Goal: Task Accomplishment & Management: Use online tool/utility

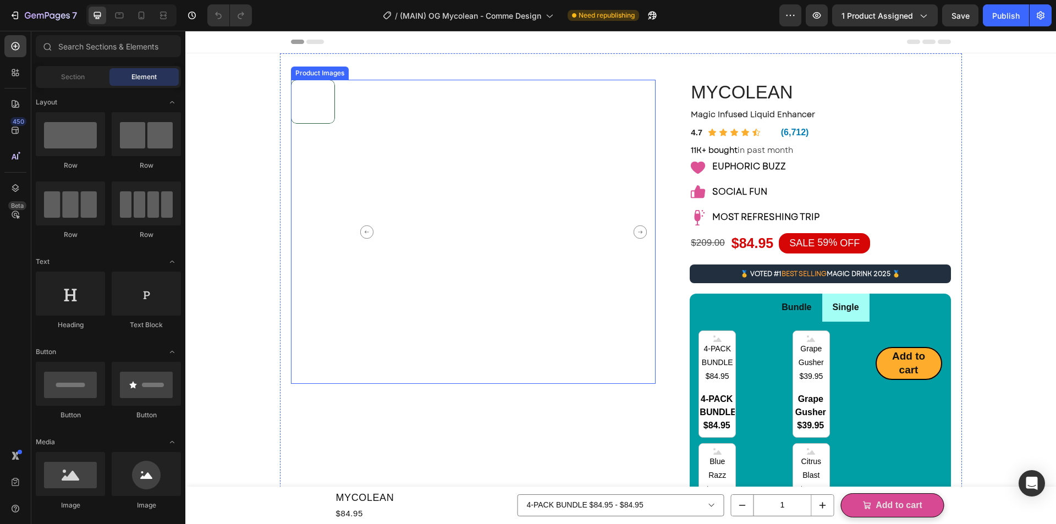
scroll to position [220, 0]
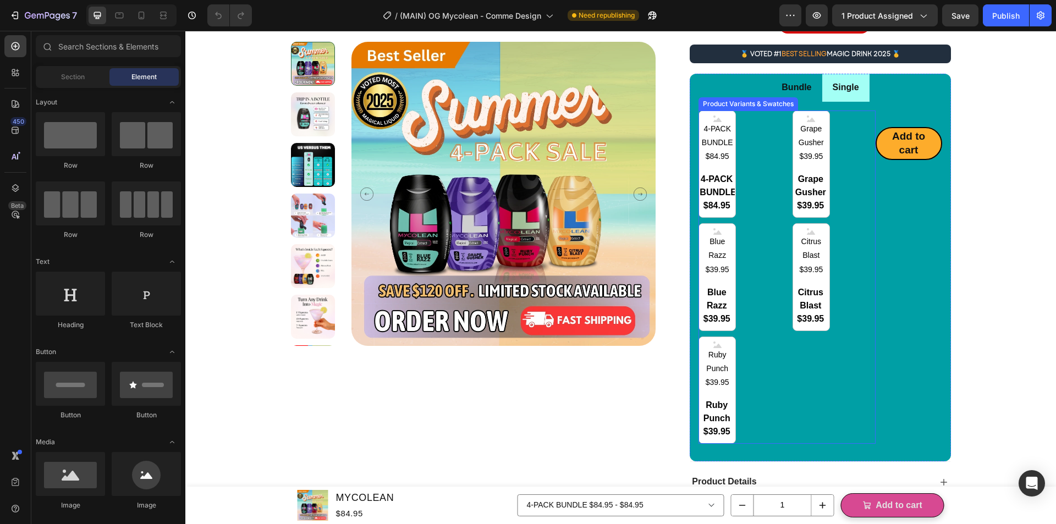
radio input "false"
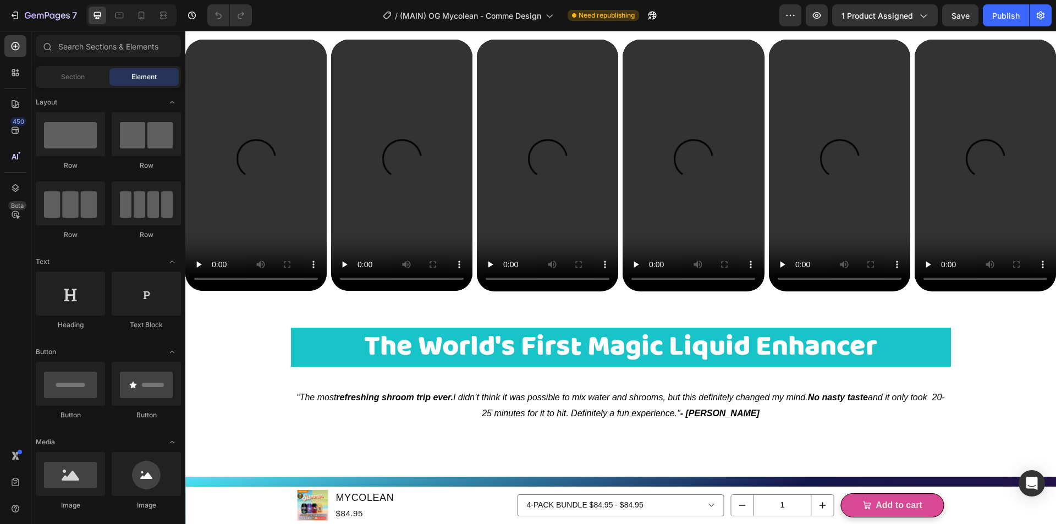
scroll to position [880, 0]
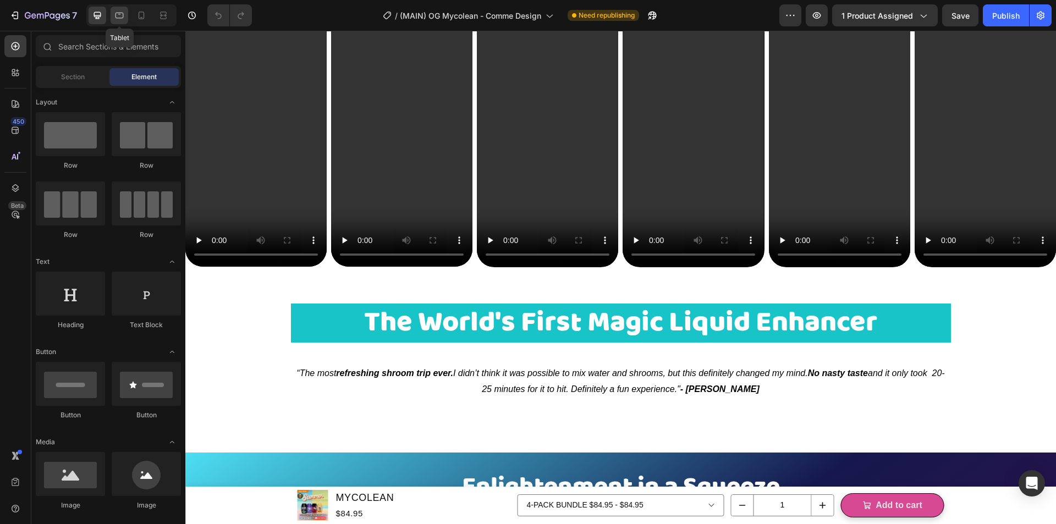
click at [123, 13] on icon at bounding box center [120, 16] width 8 height 6
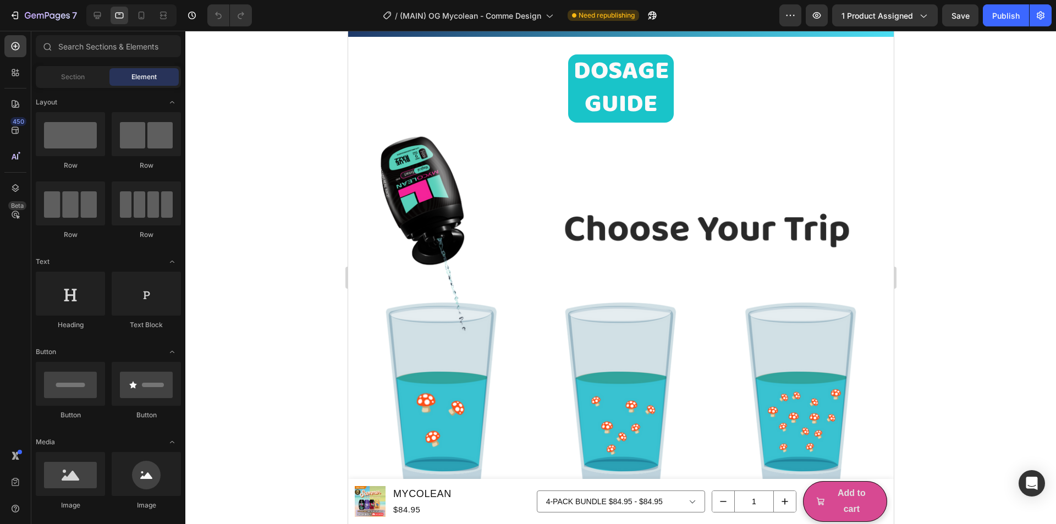
scroll to position [2531, 0]
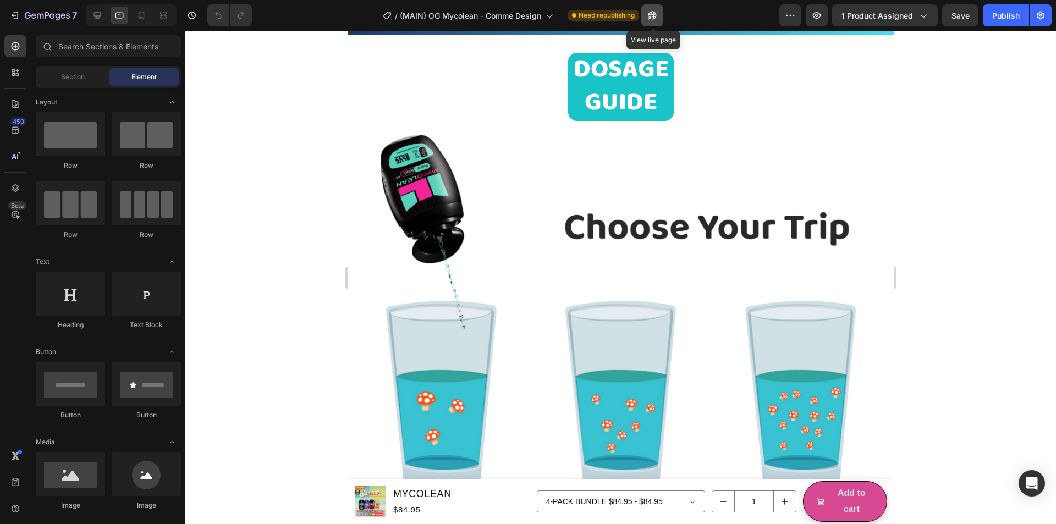
click at [660, 13] on button "button" at bounding box center [653, 15] width 22 height 22
click at [57, 19] on icon "button" at bounding box center [47, 16] width 45 height 9
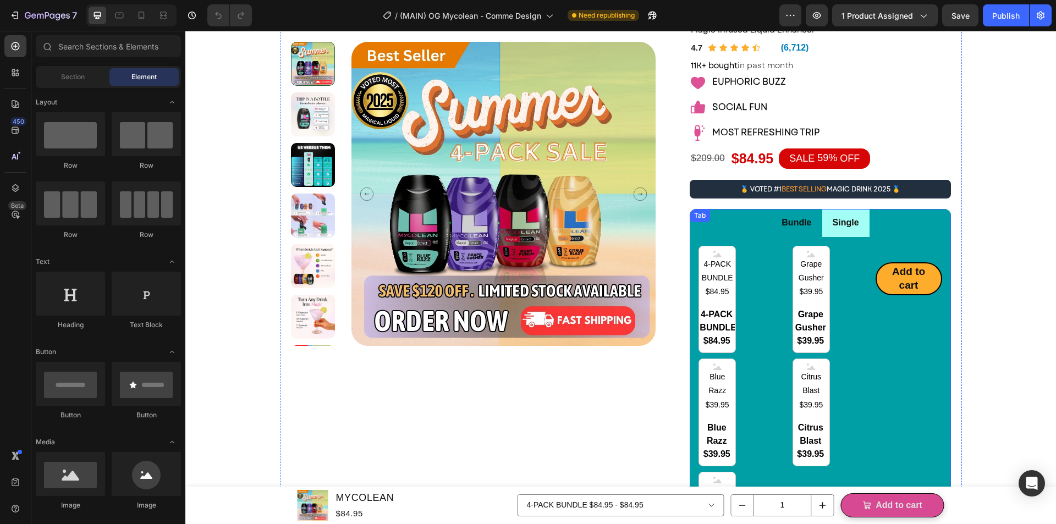
scroll to position [110, 0]
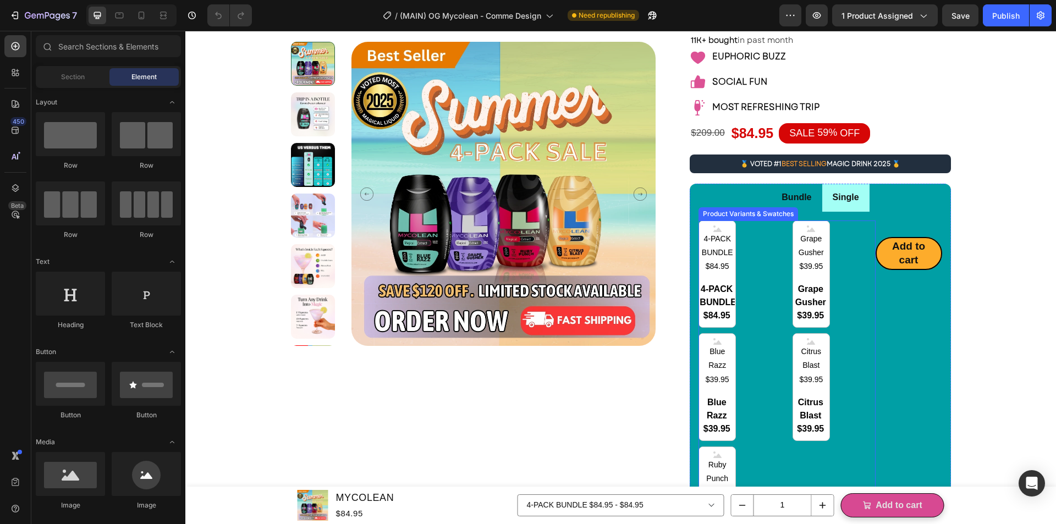
click at [765, 291] on div "4-PACK BUNDLE $84.95 4-PACK BUNDLE $84.95 4-PACK BUNDLE $84.95 Grape Gusher $39…" at bounding box center [787, 388] width 177 height 334
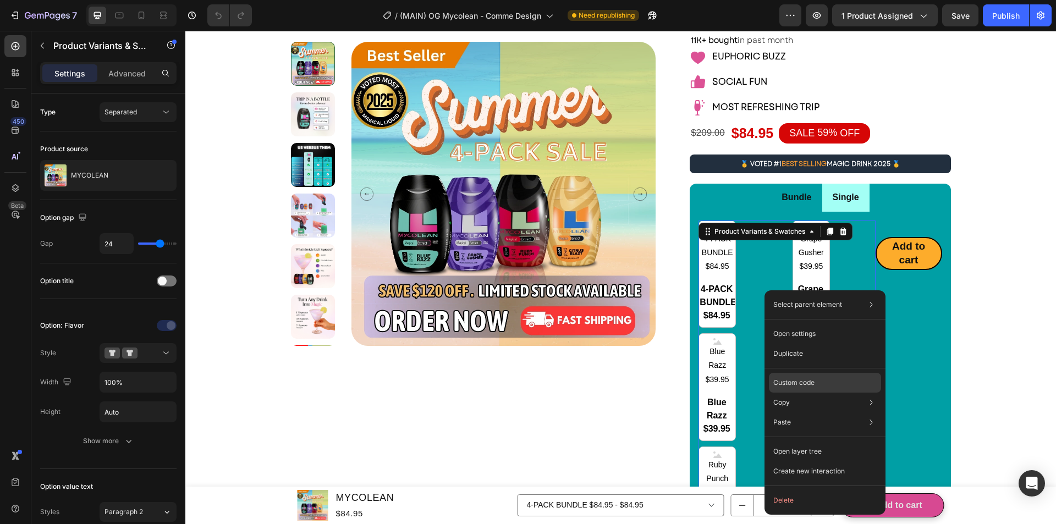
click at [788, 379] on p "Custom code" at bounding box center [794, 383] width 41 height 10
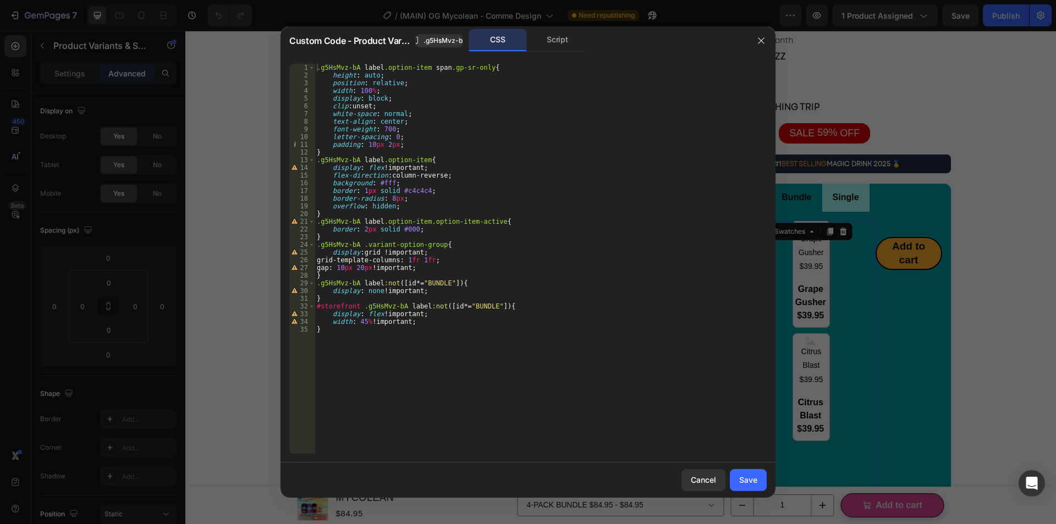
click at [879, 95] on div at bounding box center [528, 262] width 1056 height 524
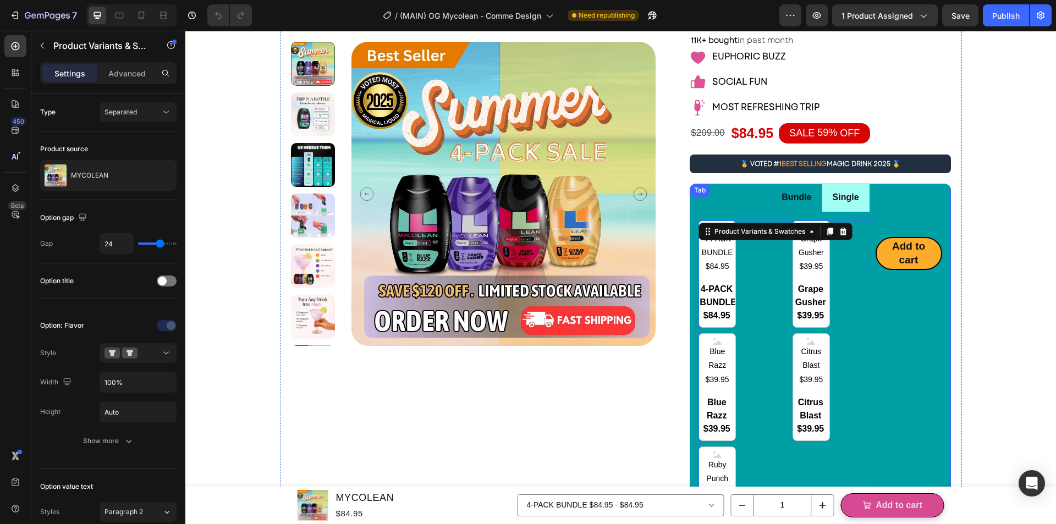
click at [831, 190] on div "Single" at bounding box center [846, 197] width 30 height 19
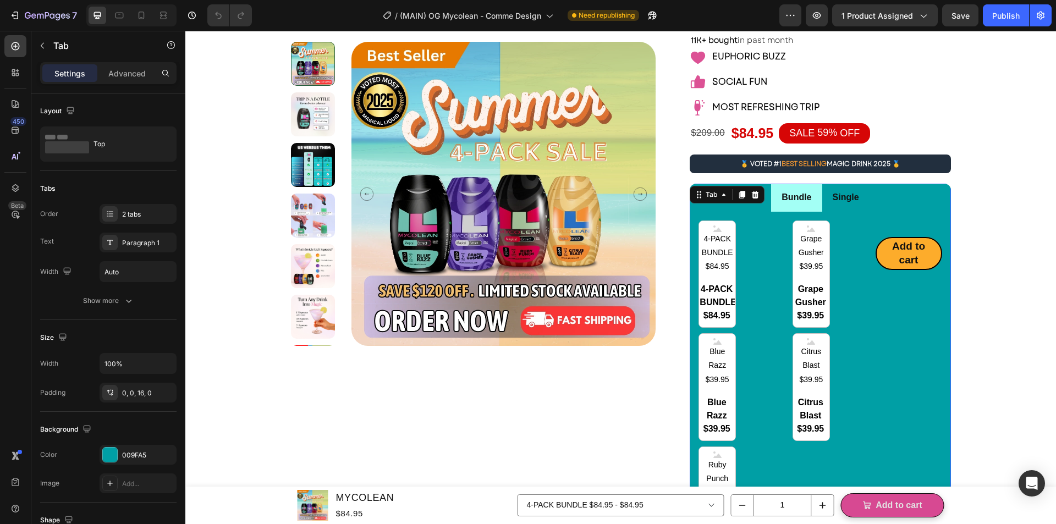
click at [798, 191] on p "Bundle" at bounding box center [797, 198] width 30 height 16
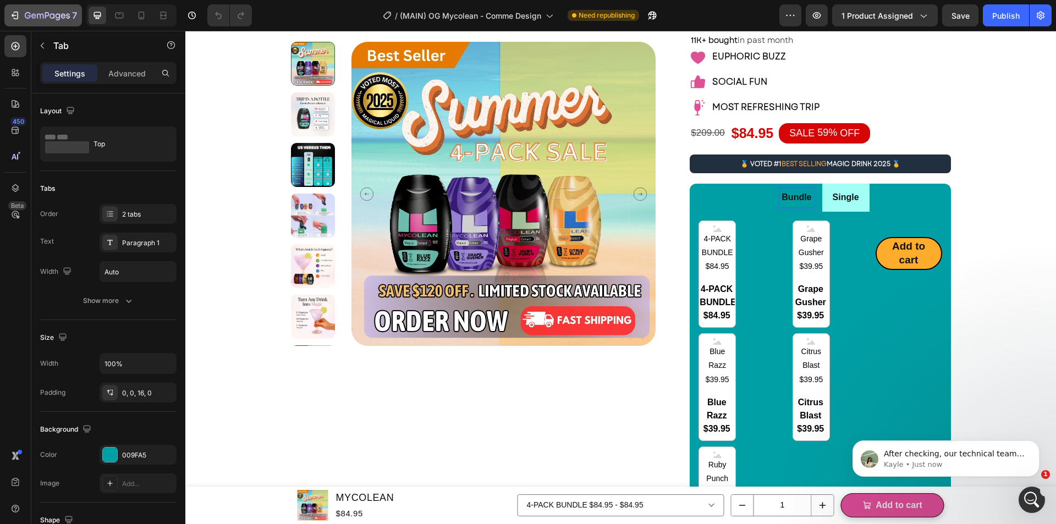
scroll to position [0, 0]
click at [63, 17] on icon "button" at bounding box center [47, 16] width 45 height 9
